Goal: Information Seeking & Learning: Learn about a topic

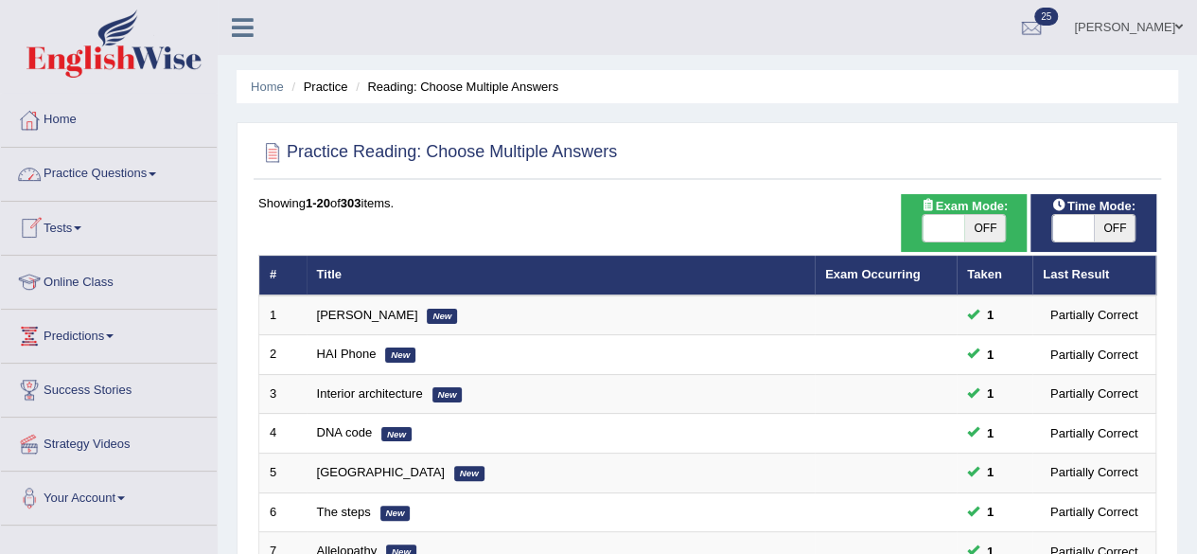
click at [111, 182] on link "Practice Questions" at bounding box center [109, 171] width 216 height 47
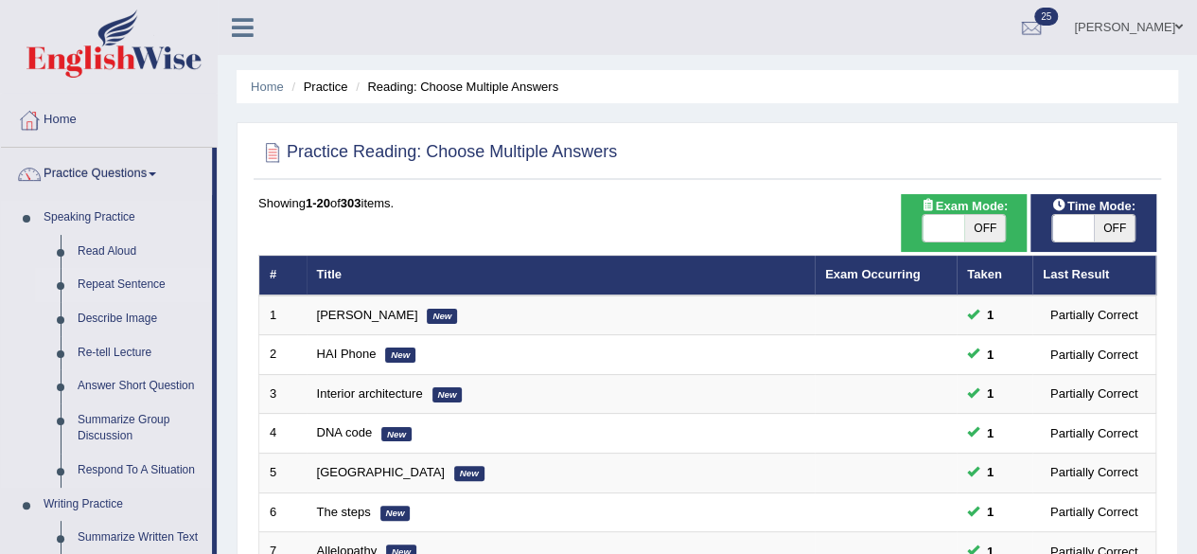
click at [119, 285] on link "Repeat Sentence" at bounding box center [140, 285] width 143 height 34
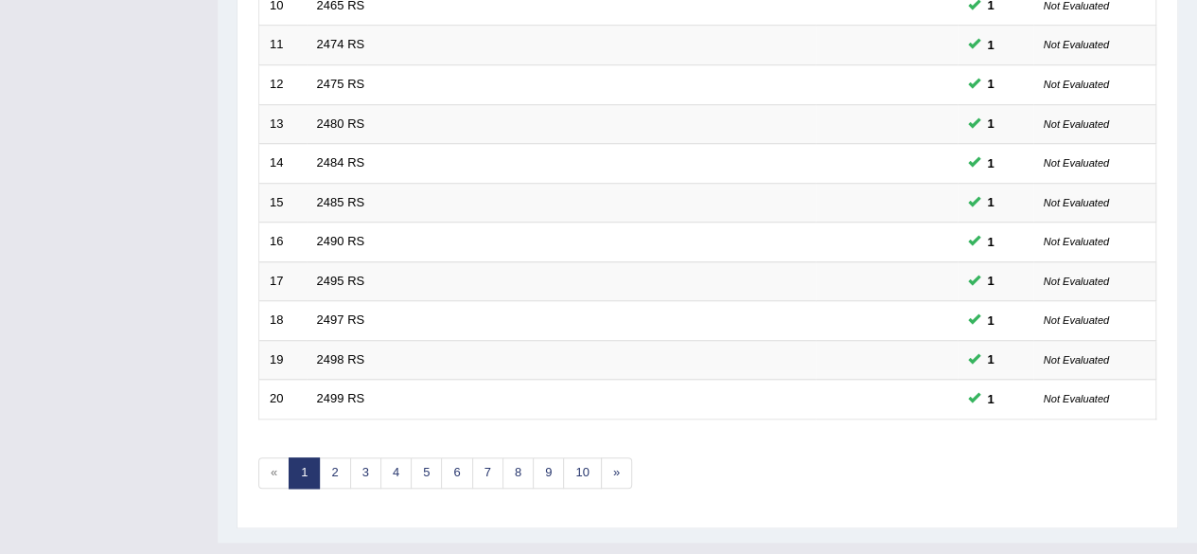
scroll to position [690, 0]
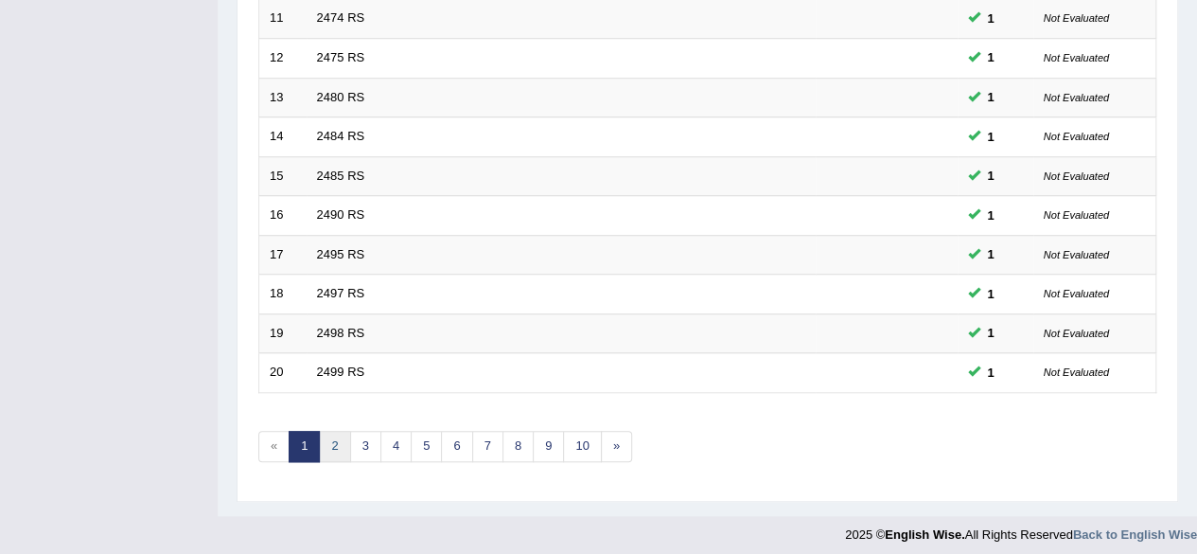
click at [328, 434] on link "2" at bounding box center [334, 446] width 31 height 31
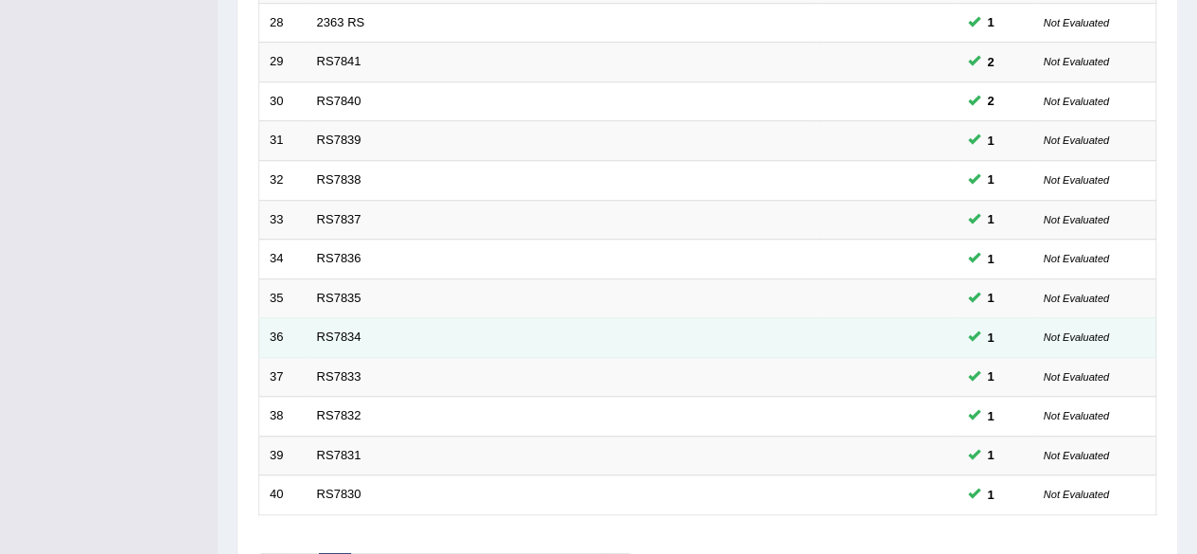
scroll to position [690, 0]
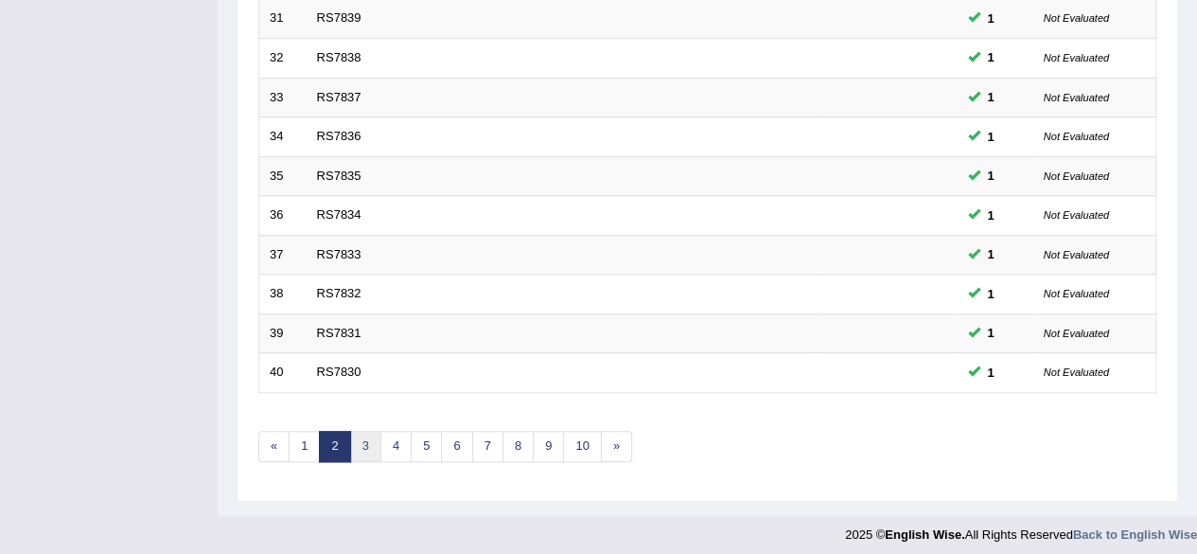
click at [369, 436] on link "3" at bounding box center [365, 446] width 31 height 31
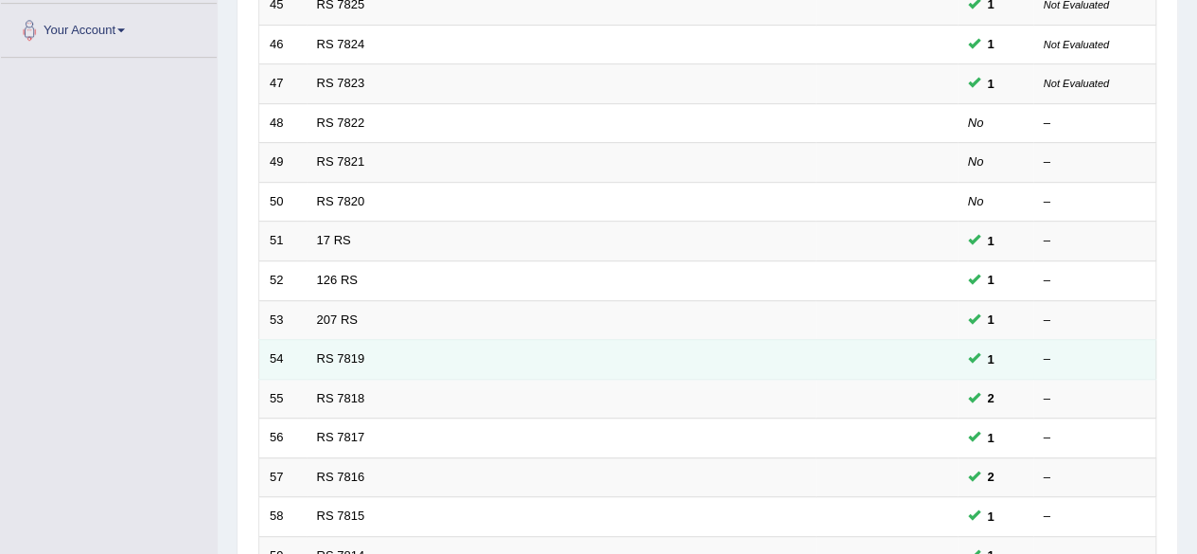
scroll to position [473, 0]
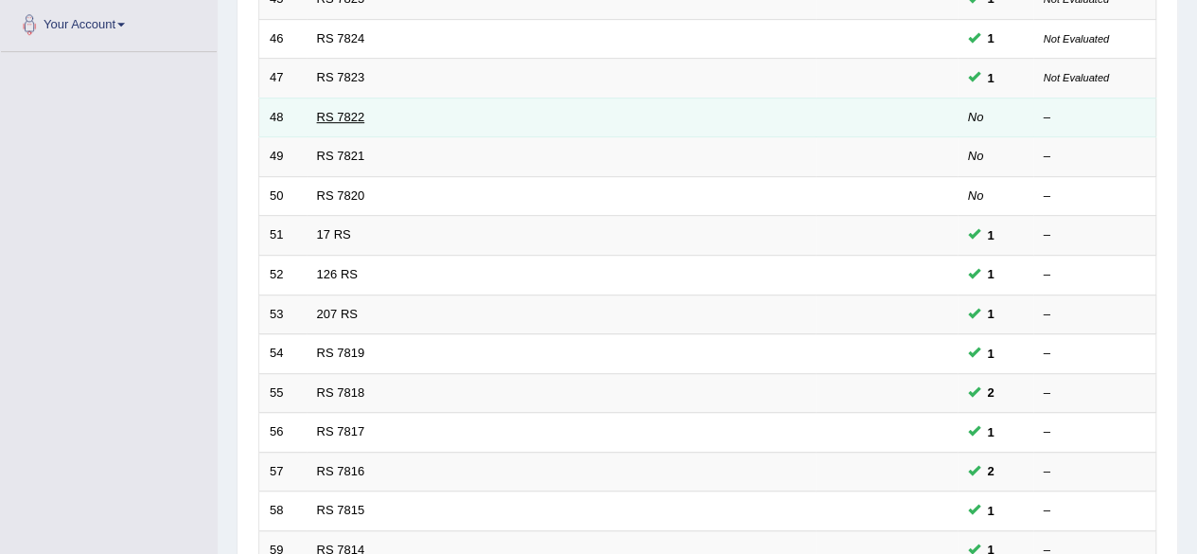
click at [327, 115] on link "RS 7822" at bounding box center [341, 117] width 48 height 14
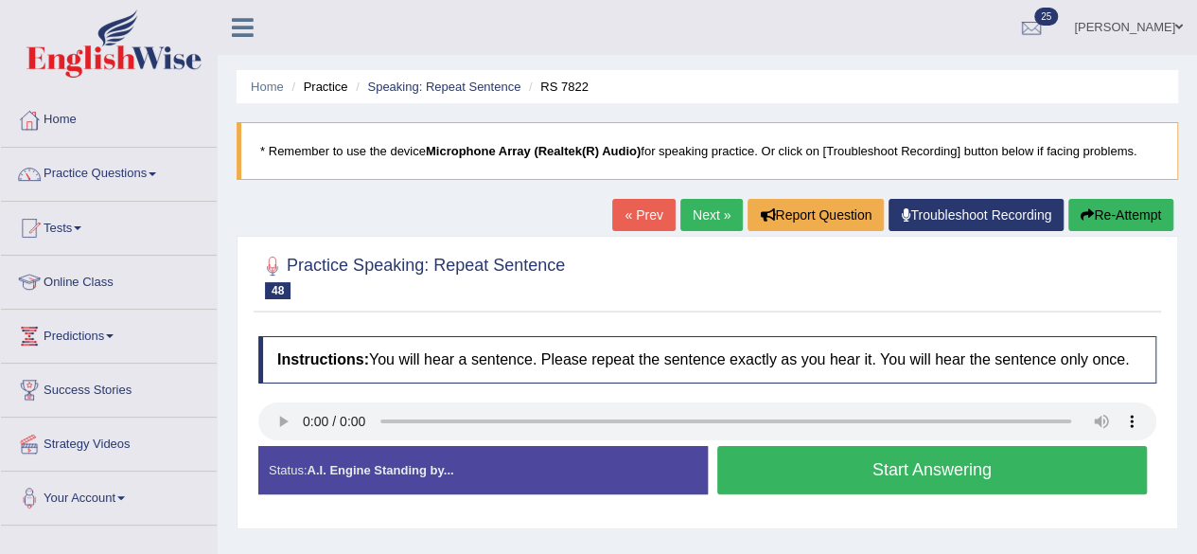
click at [939, 462] on button "Start Answering" at bounding box center [932, 470] width 431 height 48
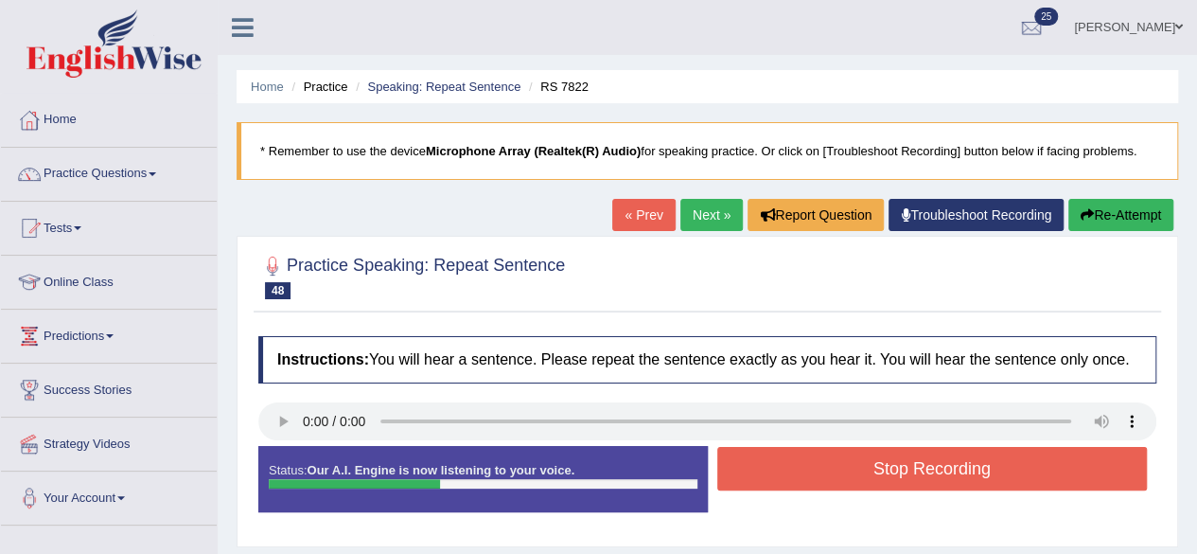
click at [939, 459] on button "Stop Recording" at bounding box center [932, 469] width 431 height 44
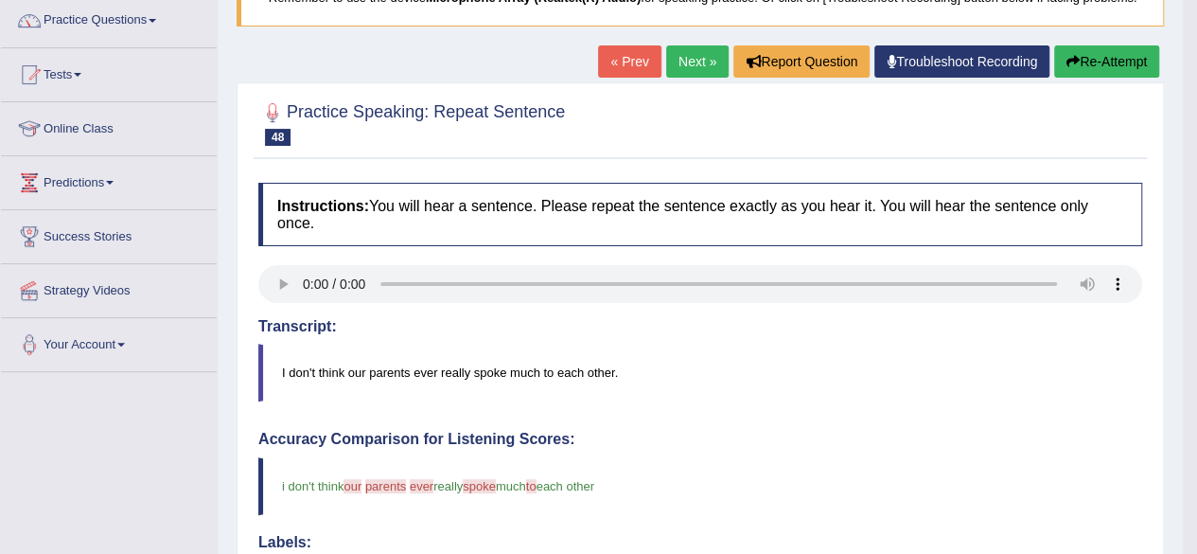
scroll to position [95, 0]
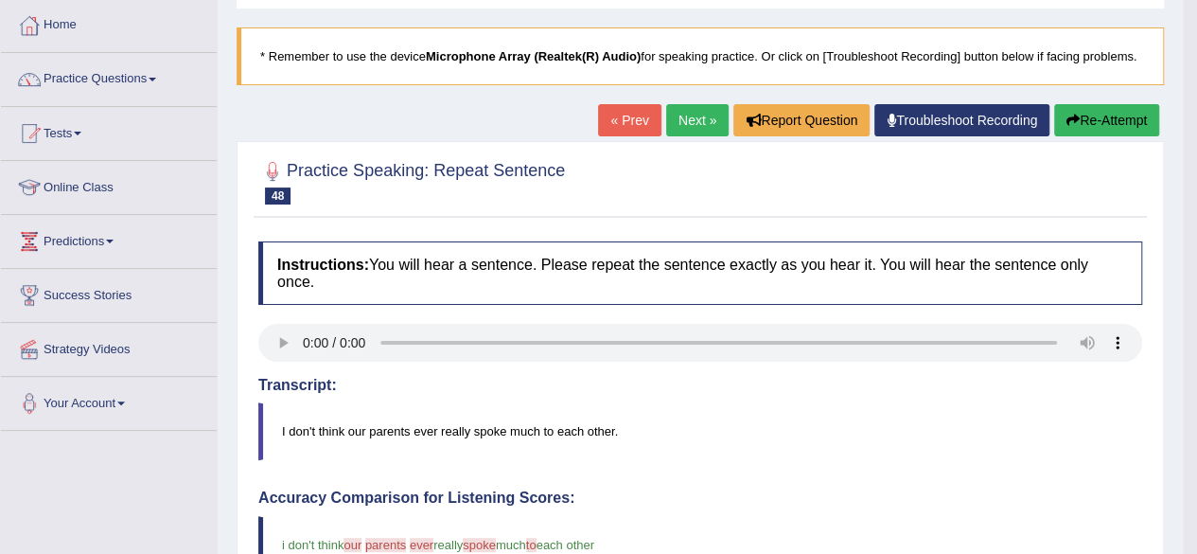
click at [91, 23] on link "Home" at bounding box center [109, 22] width 216 height 47
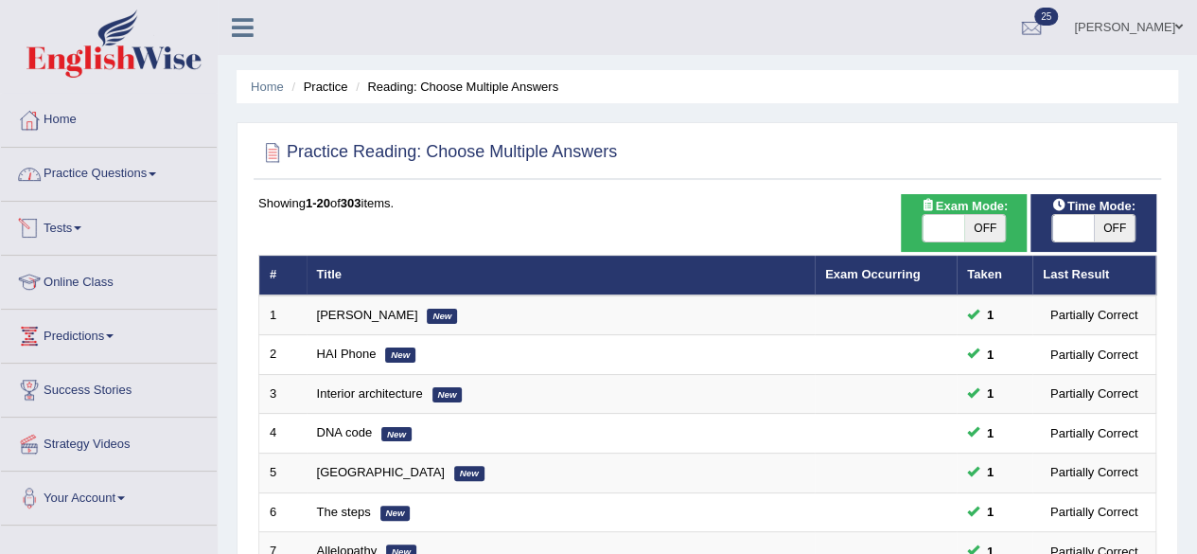
click at [130, 182] on link "Practice Questions" at bounding box center [109, 171] width 216 height 47
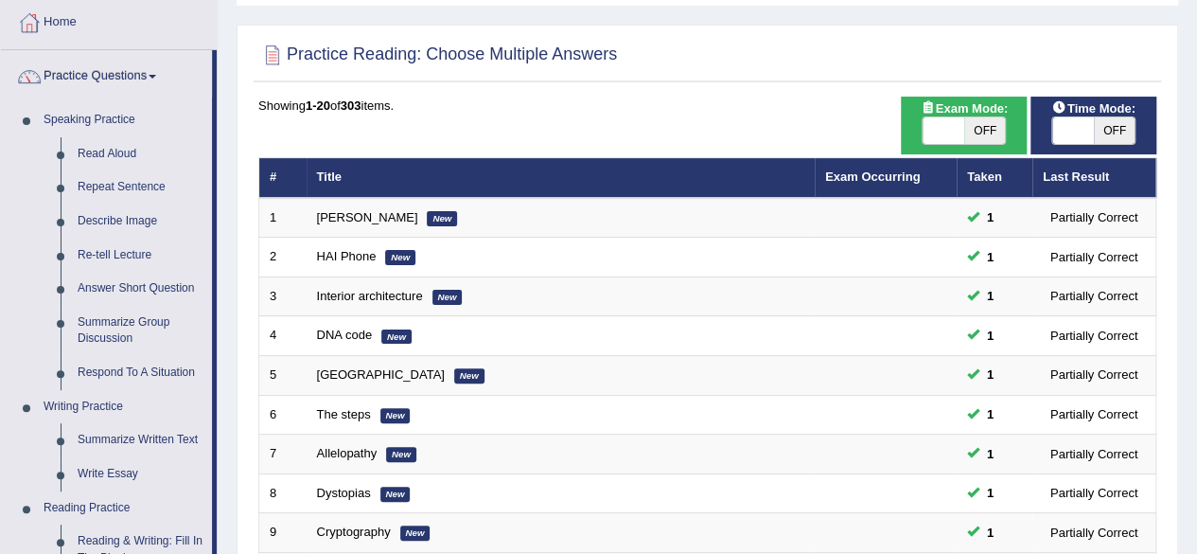
scroll to position [95, 0]
